Goal: Register for event/course

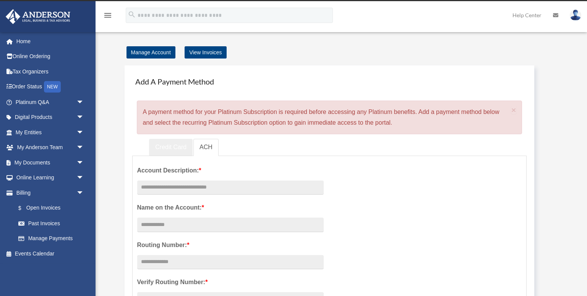
scroll to position [13, 0]
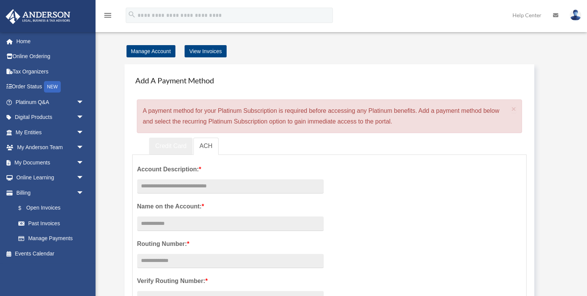
click at [172, 145] on link "Credit Card" at bounding box center [171, 146] width 44 height 17
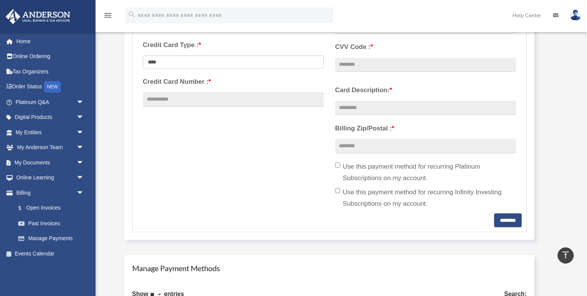
scroll to position [0, 0]
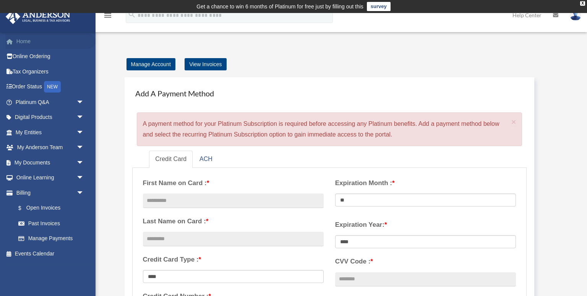
click at [42, 45] on link "Home" at bounding box center [50, 41] width 90 height 15
click at [69, 158] on link "My Documents arrow_drop_down" at bounding box center [50, 162] width 90 height 15
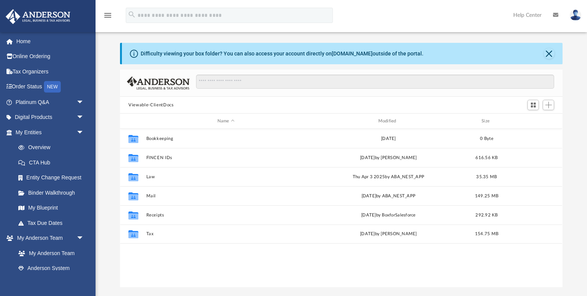
scroll to position [23, 0]
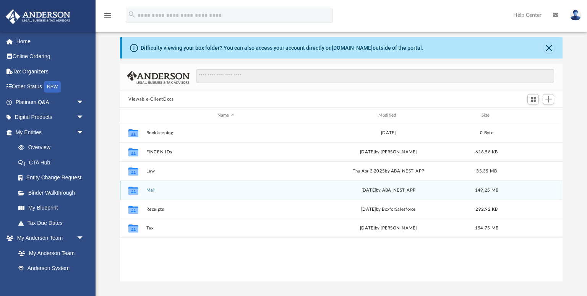
click at [151, 189] on button "Mail" at bounding box center [225, 190] width 159 height 5
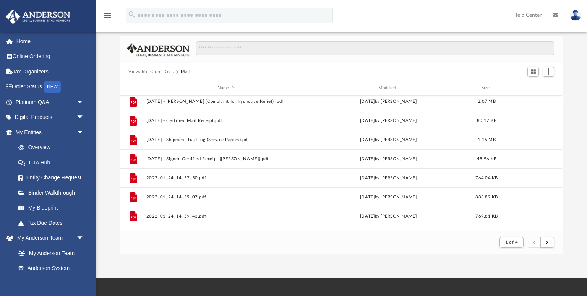
scroll to position [0, 0]
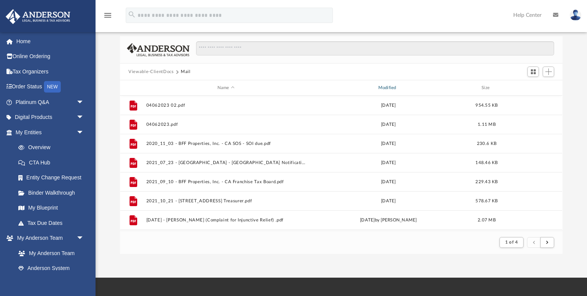
click at [395, 87] on div "Modified" at bounding box center [388, 87] width 159 height 7
click at [383, 87] on div "Modified" at bounding box center [388, 87] width 159 height 7
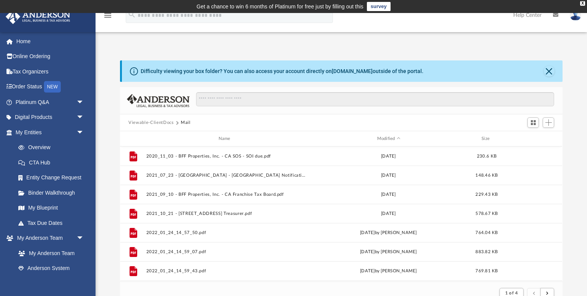
click at [575, 14] on img at bounding box center [575, 15] width 11 height 11
click at [157, 120] on button "Viewable-ClientDocs" at bounding box center [150, 122] width 45 height 7
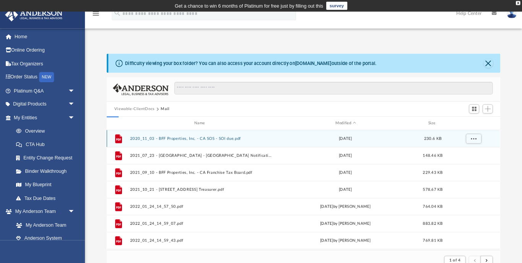
scroll to position [173, 442]
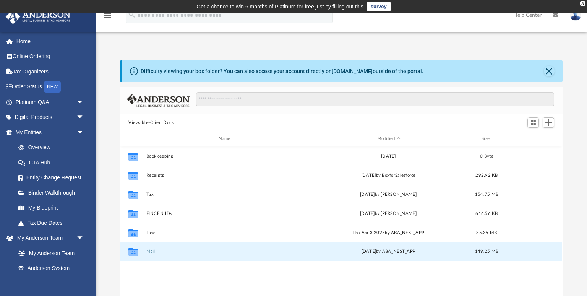
click at [150, 250] on button "Mail" at bounding box center [225, 251] width 159 height 5
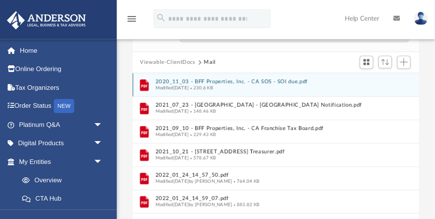
scroll to position [0, 0]
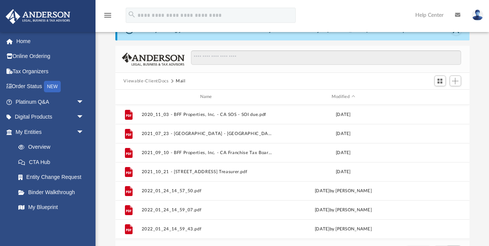
click at [143, 79] on button "Viewable-ClientDocs" at bounding box center [145, 81] width 45 height 7
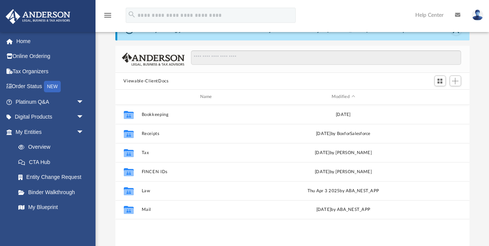
click at [111, 207] on div "Difficulty viewing your box folder? You can also access your account directly o…" at bounding box center [293, 141] width 394 height 244
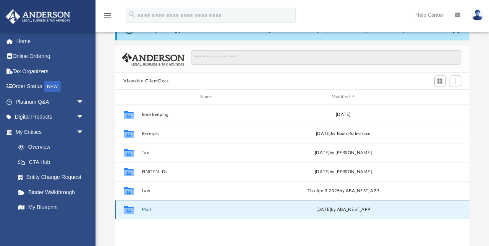
click at [145, 209] on button "Mail" at bounding box center [207, 209] width 132 height 5
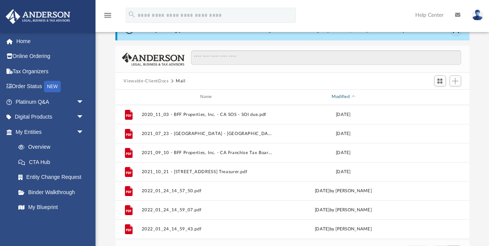
click at [353, 95] on div "Modified" at bounding box center [343, 97] width 133 height 7
click at [353, 96] on span "Modified" at bounding box center [353, 97] width 3 height 3
click at [343, 94] on div "Modified" at bounding box center [343, 97] width 133 height 7
click at [354, 96] on div "Modified" at bounding box center [343, 97] width 133 height 7
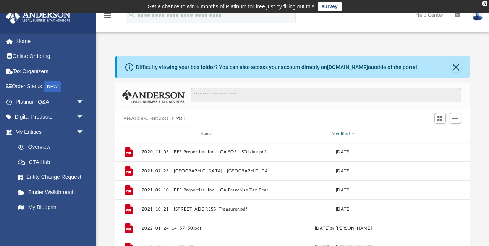
click at [351, 133] on div "Modified" at bounding box center [343, 134] width 133 height 7
click at [355, 134] on div "Modified" at bounding box center [343, 134] width 133 height 7
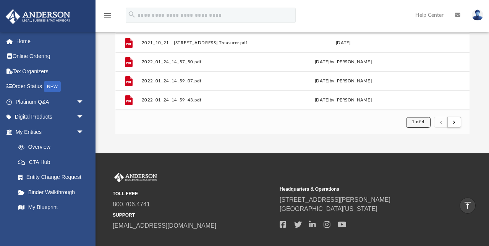
click at [424, 124] on span "1 of 4" at bounding box center [418, 122] width 13 height 4
click at [425, 173] on li "4" at bounding box center [425, 174] width 3 height 8
click at [421, 122] on span "1 of 4" at bounding box center [418, 122] width 13 height 4
click at [424, 173] on li "4" at bounding box center [425, 174] width 3 height 8
click at [452, 123] on button "submit" at bounding box center [454, 122] width 14 height 11
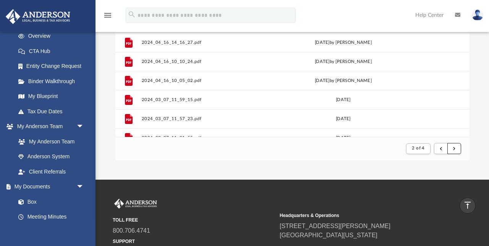
scroll to position [519, 0]
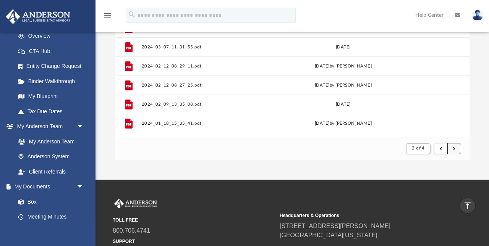
click at [454, 151] on span "submit" at bounding box center [454, 149] width 2 height 4
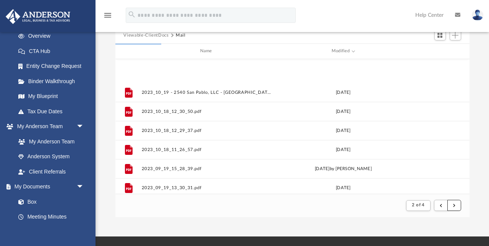
scroll to position [820, 0]
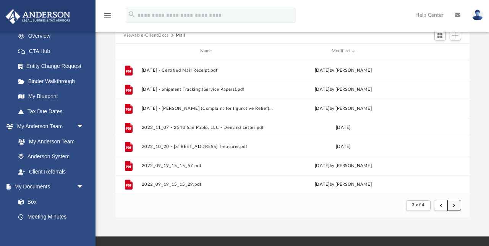
click at [454, 204] on span "submit" at bounding box center [454, 206] width 2 height 4
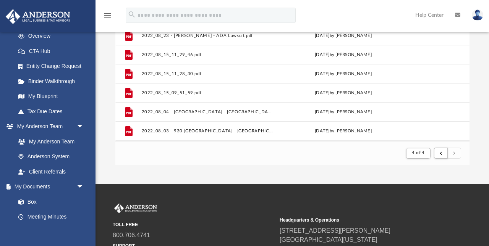
scroll to position [143, 0]
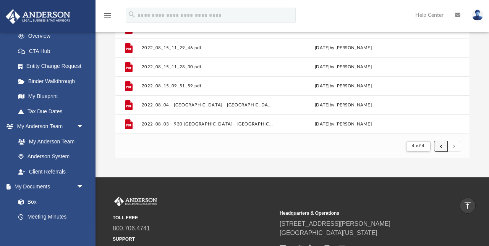
click at [439, 146] on button "submit" at bounding box center [441, 146] width 14 height 11
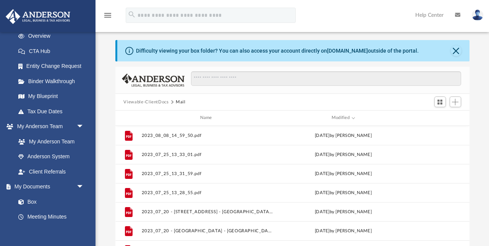
scroll to position [210, 0]
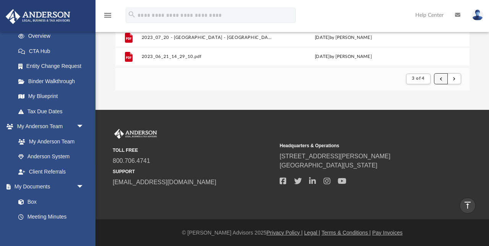
click at [441, 77] on span "submit" at bounding box center [441, 79] width 2 height 4
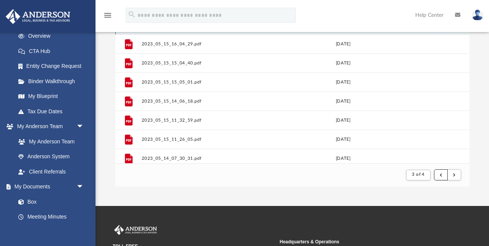
scroll to position [172, 0]
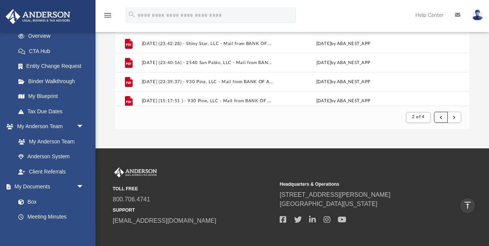
click at [441, 118] on span "submit" at bounding box center [441, 117] width 2 height 4
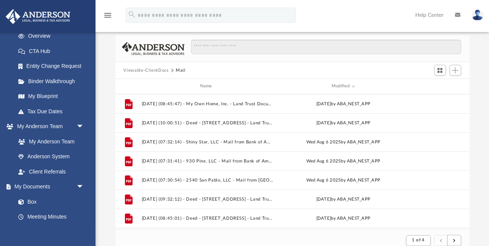
scroll to position [48, 0]
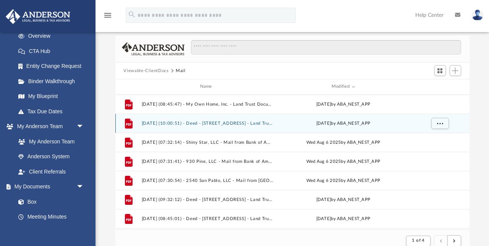
click at [231, 122] on button "2025.08.14 (10:00:51) - Deed - 2540 San Pablo Avenue - Land Trust Documents fro…" at bounding box center [207, 123] width 132 height 5
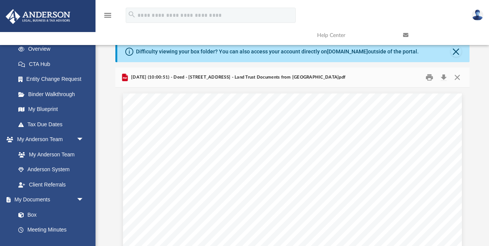
scroll to position [0, 0]
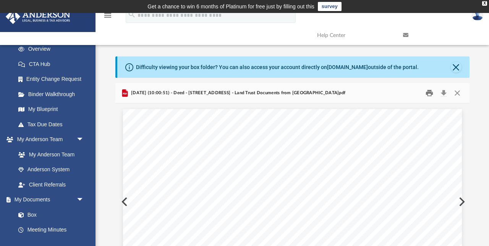
click at [427, 96] on button "Print" at bounding box center [429, 93] width 15 height 12
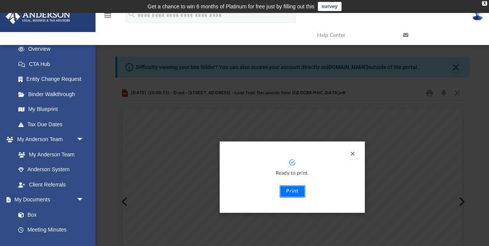
click at [295, 190] on button "Print" at bounding box center [293, 192] width 26 height 12
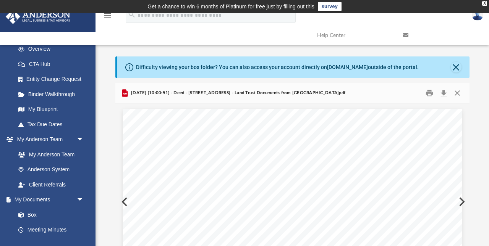
click at [120, 202] on button "Preview" at bounding box center [123, 201] width 17 height 21
click at [430, 94] on button "Print" at bounding box center [429, 93] width 15 height 12
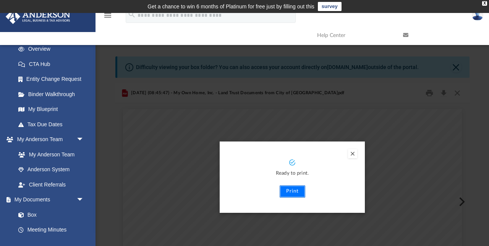
click at [295, 191] on button "Print" at bounding box center [293, 192] width 26 height 12
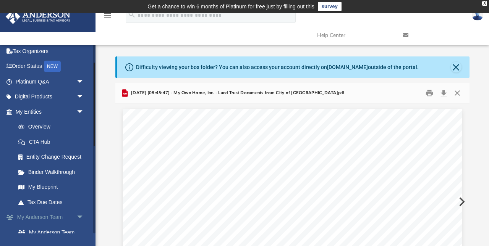
scroll to position [32, 0]
click at [52, 128] on link "Overview" at bounding box center [53, 127] width 85 height 15
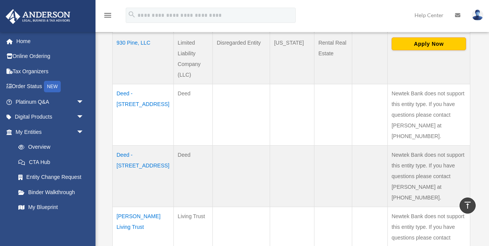
scroll to position [406, 0]
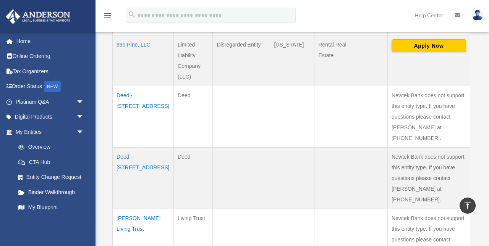
click at [141, 148] on td "Deed - 930 Pine Street" at bounding box center [143, 179] width 61 height 62
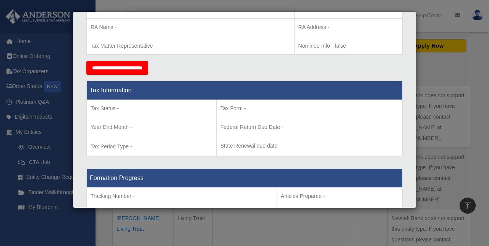
scroll to position [0, 0]
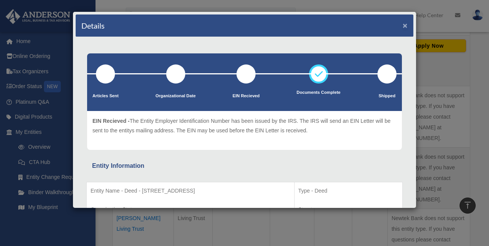
click at [405, 28] on button "×" at bounding box center [405, 25] width 5 height 8
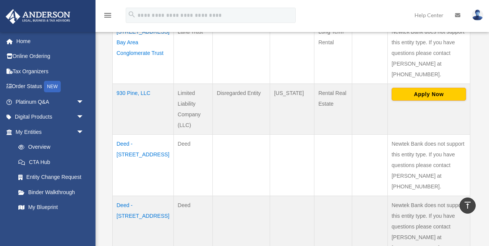
scroll to position [347, 0]
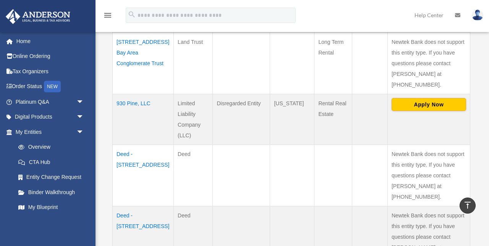
click at [143, 207] on td "Deed - 930 Pine Street" at bounding box center [143, 238] width 61 height 62
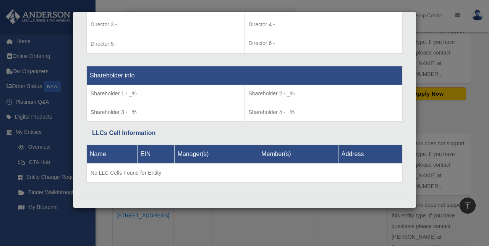
scroll to position [0, 0]
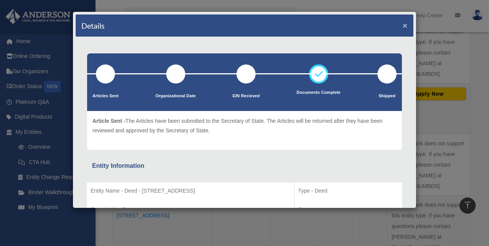
click at [404, 23] on button "×" at bounding box center [405, 25] width 5 height 8
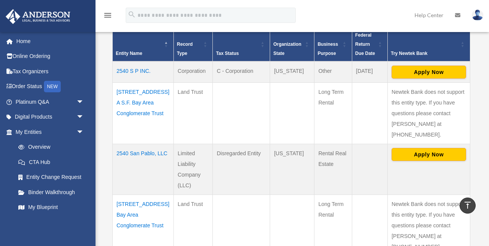
scroll to position [183, 0]
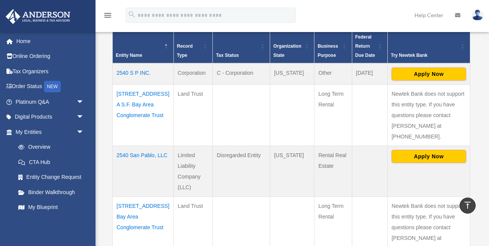
click at [142, 90] on td "2540 San Pablo Ave. A S.F. Bay Area Conglomerate Trust" at bounding box center [143, 116] width 61 height 62
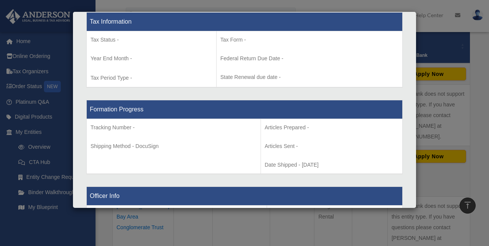
scroll to position [600, 0]
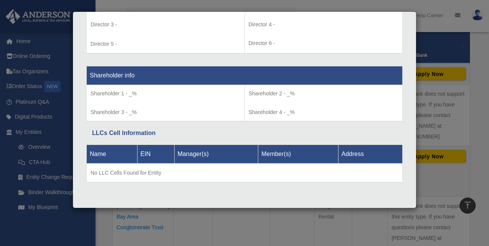
click at [424, 44] on div "Details × Articles Sent Organizational Date" at bounding box center [244, 123] width 489 height 246
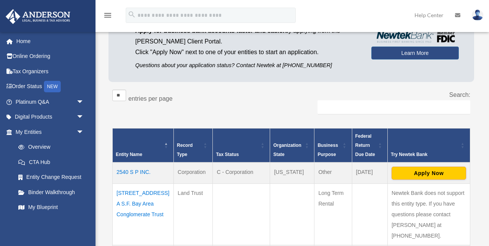
scroll to position [0, 0]
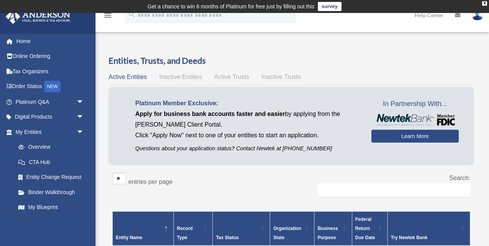
click at [226, 79] on span "Active Trusts" at bounding box center [231, 77] width 35 height 6
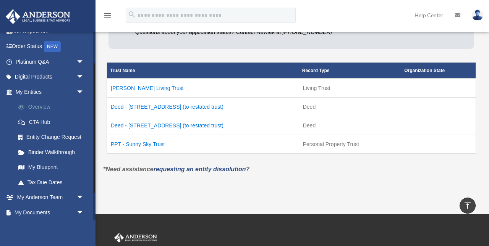
scroll to position [48, 0]
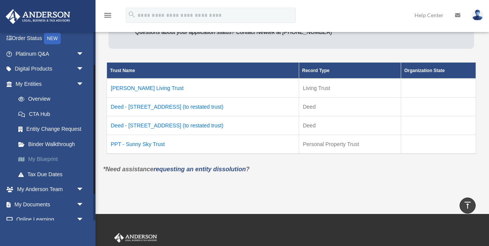
click at [50, 152] on link "My Blueprint" at bounding box center [53, 159] width 85 height 15
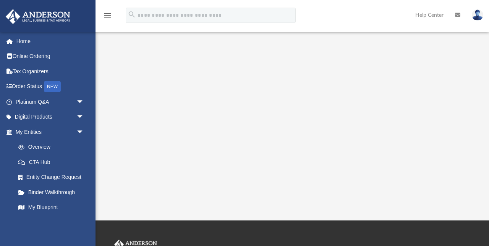
scroll to position [272, 0]
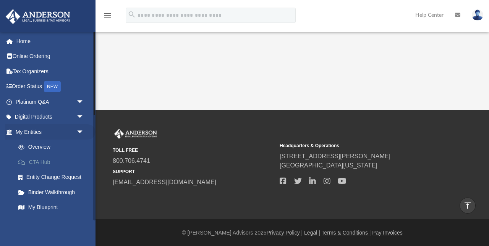
click at [53, 161] on link "CTA Hub" at bounding box center [53, 162] width 85 height 15
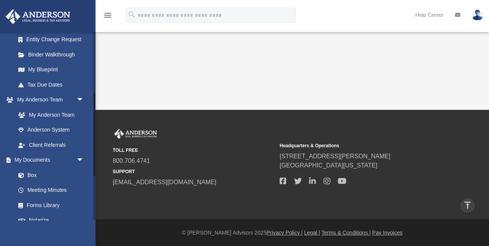
scroll to position [147, 0]
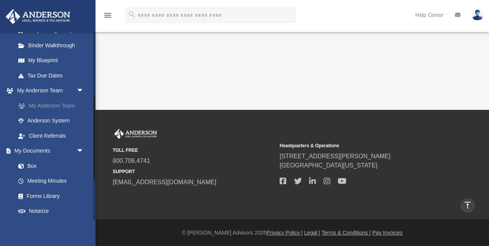
click at [63, 106] on link "My Anderson Team" at bounding box center [53, 105] width 85 height 15
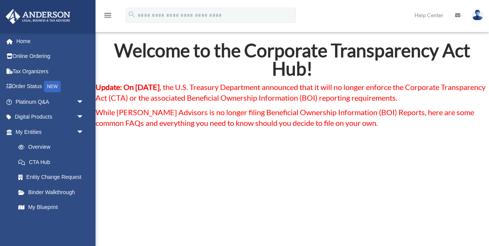
scroll to position [25, 0]
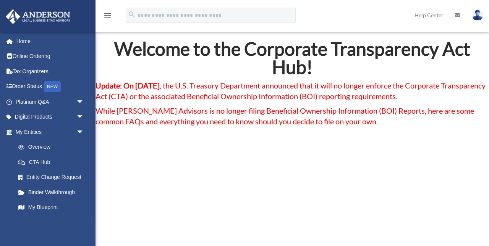
click at [205, 93] on span "Update: On March 2, 2025 , the U.S. Treasury Department announced that it will …" at bounding box center [291, 91] width 390 height 20
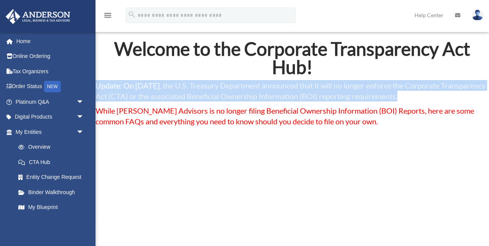
click at [205, 93] on span "Update: On March 2, 2025 , the U.S. Treasury Department announced that it will …" at bounding box center [291, 91] width 390 height 20
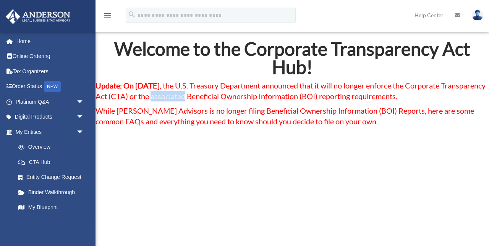
click at [205, 93] on span "Update: On March 2, 2025 , the U.S. Treasury Department announced that it will …" at bounding box center [291, 91] width 390 height 20
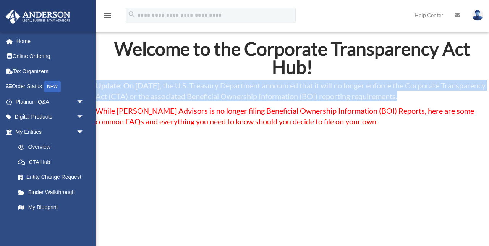
click at [205, 93] on span "Update: On March 2, 2025 , the U.S. Treasury Department announced that it will …" at bounding box center [291, 91] width 390 height 20
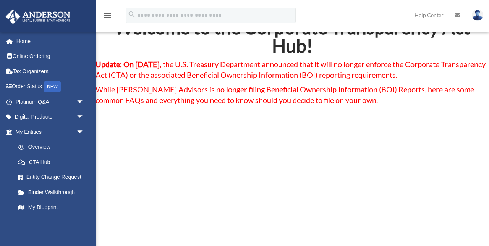
scroll to position [48, 0]
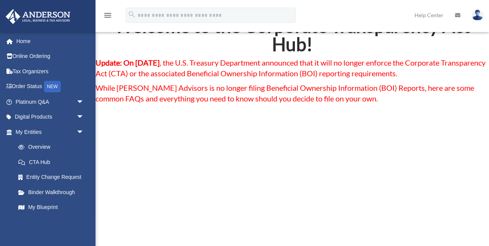
click at [212, 95] on span "While Anderson Advisors is no longer filing Beneficial Ownership Information (B…" at bounding box center [285, 93] width 379 height 20
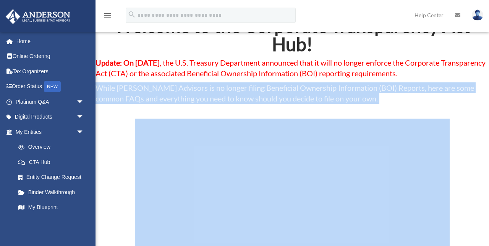
click at [212, 95] on span "While Anderson Advisors is no longer filing Beneficial Ownership Information (B…" at bounding box center [285, 93] width 379 height 20
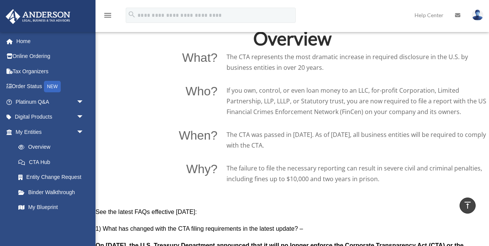
scroll to position [517, 0]
click at [271, 106] on p "If you own, control, or even loan money to an LLC, for-profit Corporation, Limi…" at bounding box center [358, 101] width 262 height 32
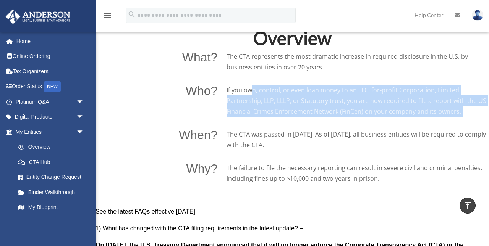
click at [271, 106] on p "If you own, control, or even loan money to an LLC, for-profit Corporation, Limi…" at bounding box center [358, 101] width 262 height 32
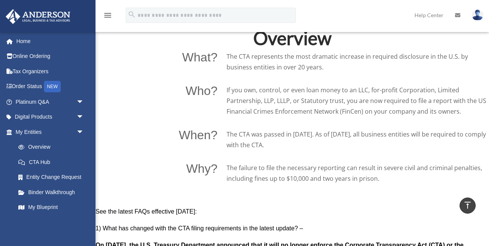
click at [271, 106] on p "If you own, control, or even loan money to an LLC, for-profit Corporation, Limi…" at bounding box center [358, 101] width 262 height 32
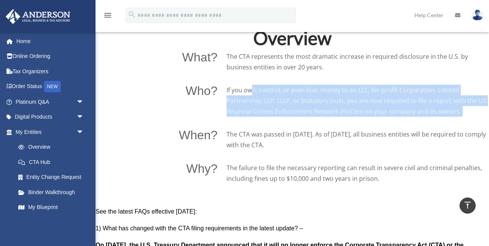
click at [271, 106] on p "If you own, control, or even loan money to an LLC, for-profit Corporation, Limi…" at bounding box center [358, 101] width 262 height 32
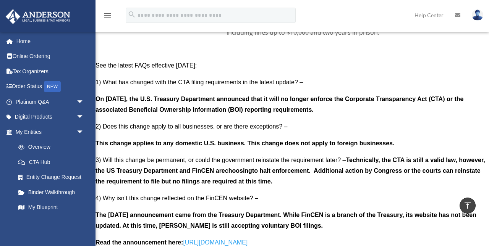
scroll to position [665, 0]
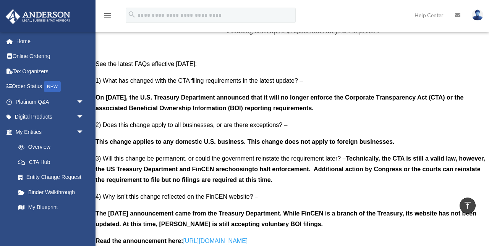
click at [271, 106] on b "On March 2, 2025, the U.S. Treasury Department announced that it will no longer…" at bounding box center [280, 102] width 368 height 17
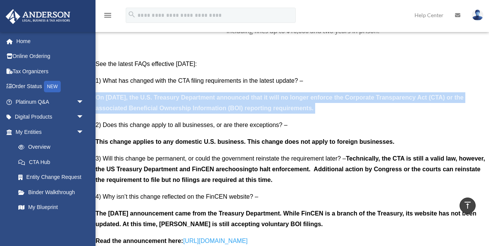
click at [271, 106] on b "On March 2, 2025, the U.S. Treasury Department announced that it will no longer…" at bounding box center [280, 102] width 368 height 17
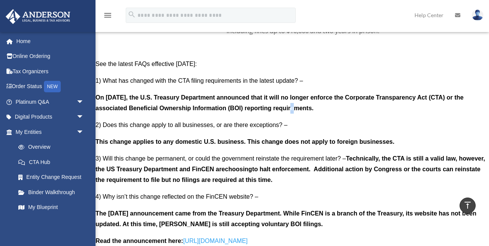
click at [271, 106] on b "On March 2, 2025, the U.S. Treasury Department announced that it will no longer…" at bounding box center [280, 102] width 368 height 17
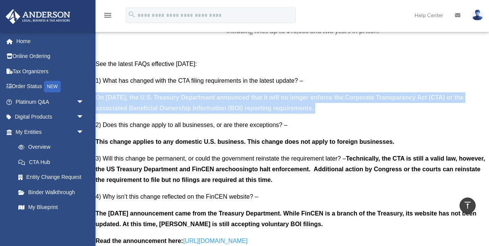
click at [271, 106] on b "On March 2, 2025, the U.S. Treasury Department announced that it will no longer…" at bounding box center [280, 102] width 368 height 17
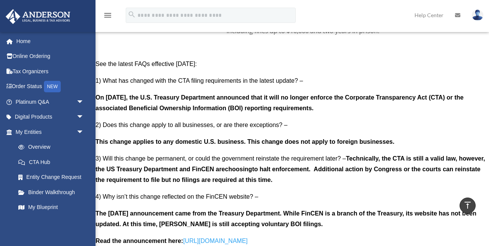
click at [271, 106] on b "On March 2, 2025, the U.S. Treasury Department announced that it will no longer…" at bounding box center [280, 102] width 368 height 17
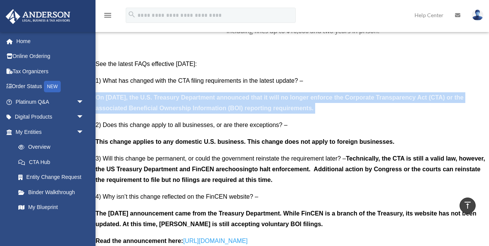
click at [271, 106] on b "On March 2, 2025, the U.S. Treasury Department announced that it will no longer…" at bounding box center [280, 102] width 368 height 17
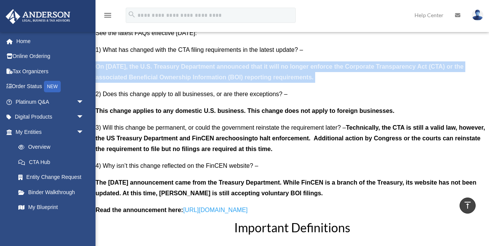
scroll to position [701, 0]
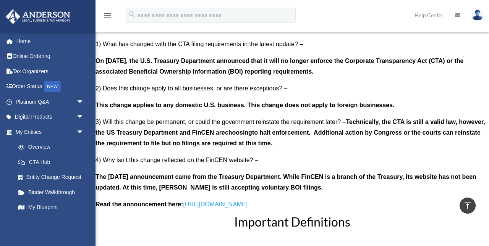
click at [271, 106] on b "This change applies to any domestic U.S. business. This change does not apply t…" at bounding box center [245, 105] width 299 height 6
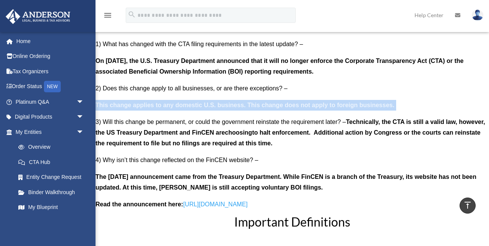
click at [271, 106] on b "This change applies to any domestic U.S. business. This change does not apply t…" at bounding box center [245, 105] width 299 height 6
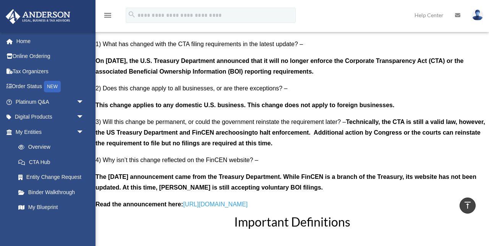
click at [273, 126] on p "3) Will this change be permanent, or could the government reinstate the require…" at bounding box center [293, 136] width 394 height 38
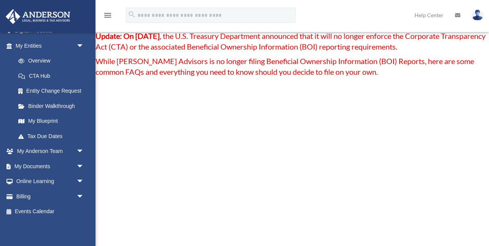
scroll to position [105, 0]
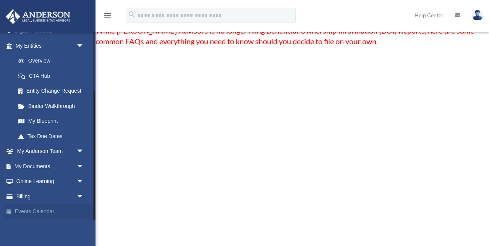
click at [30, 214] on link "Events Calendar" at bounding box center [50, 211] width 90 height 15
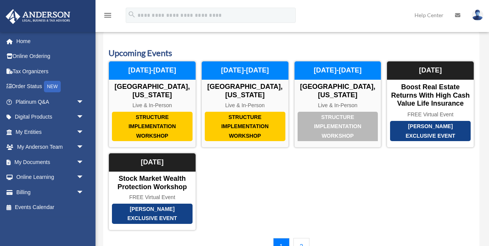
scroll to position [14, 0]
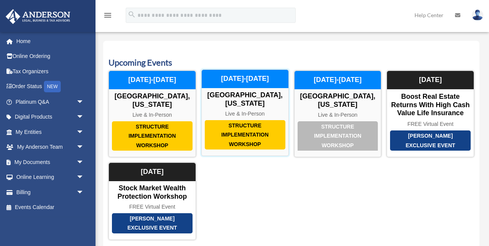
click at [234, 127] on div "Structure Implementation Workshop" at bounding box center [245, 135] width 81 height 30
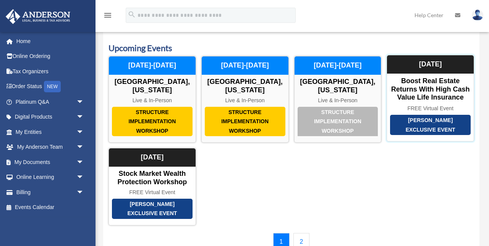
scroll to position [29, 0]
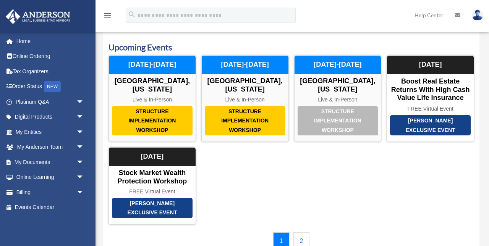
click at [478, 12] on img at bounding box center [477, 15] width 11 height 11
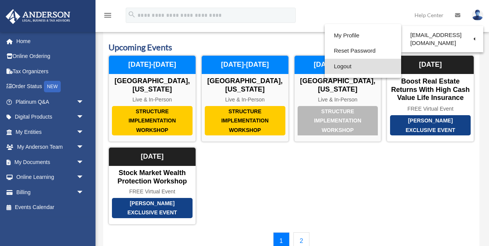
click at [370, 67] on link "Logout" at bounding box center [363, 67] width 76 height 16
